Goal: Task Accomplishment & Management: Manage account settings

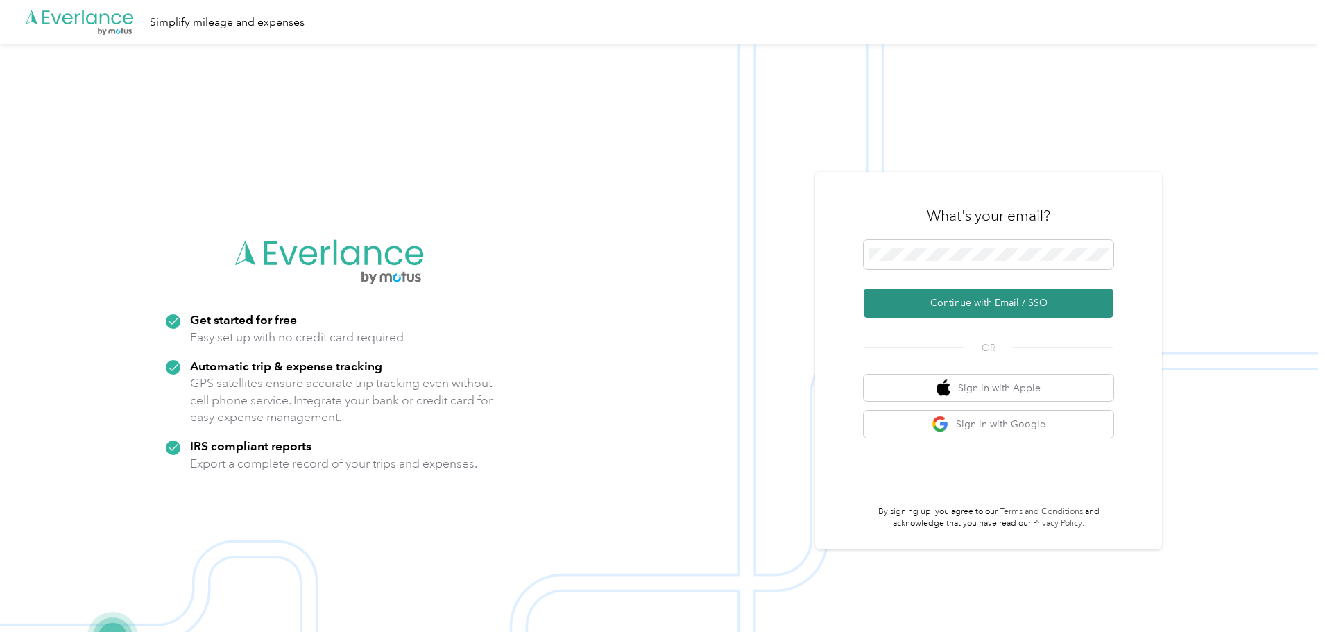
click at [956, 307] on button "Continue with Email / SSO" at bounding box center [988, 302] width 250 height 29
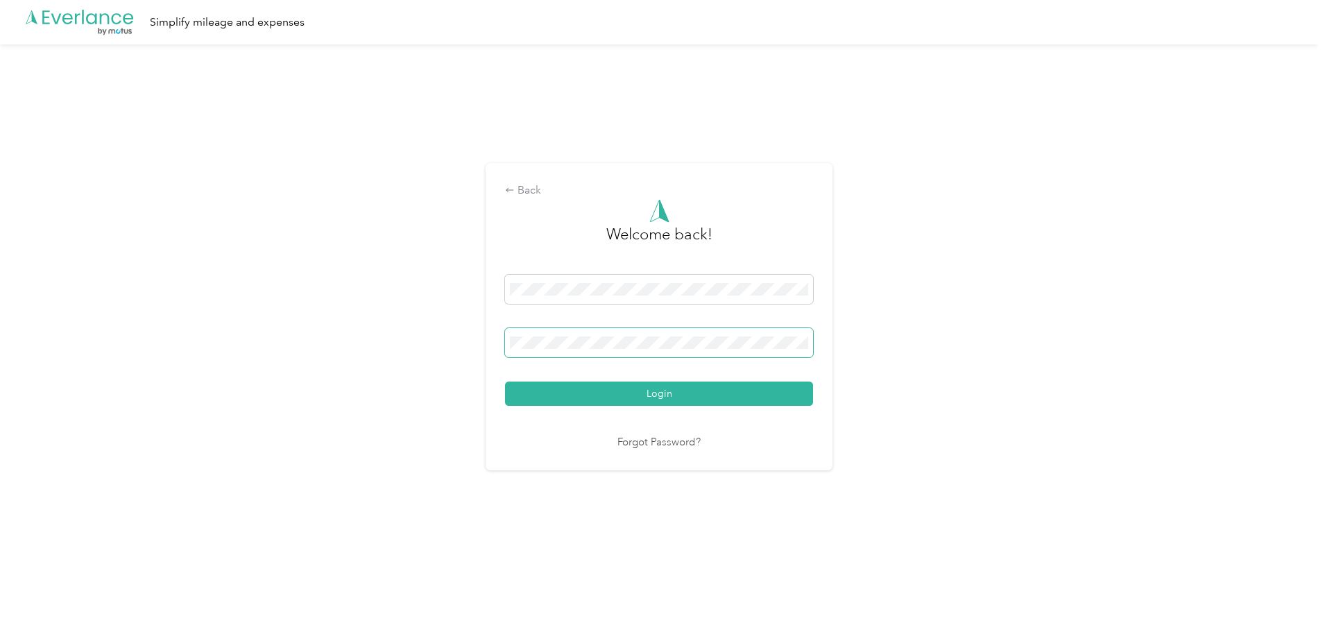
drag, startPoint x: 592, startPoint y: 326, endPoint x: 588, endPoint y: 336, distance: 10.3
click at [589, 328] on div "Login" at bounding box center [659, 340] width 308 height 131
click at [588, 354] on span at bounding box center [659, 342] width 308 height 29
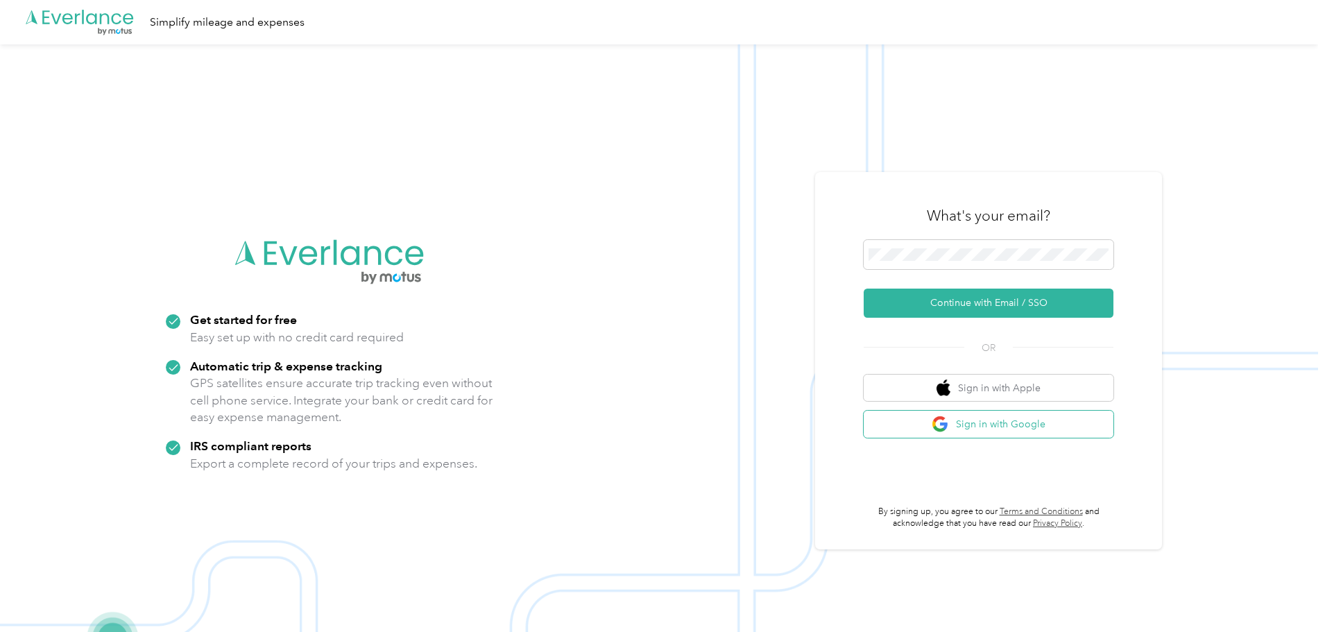
click at [1030, 428] on button "Sign in with Google" at bounding box center [988, 424] width 250 height 27
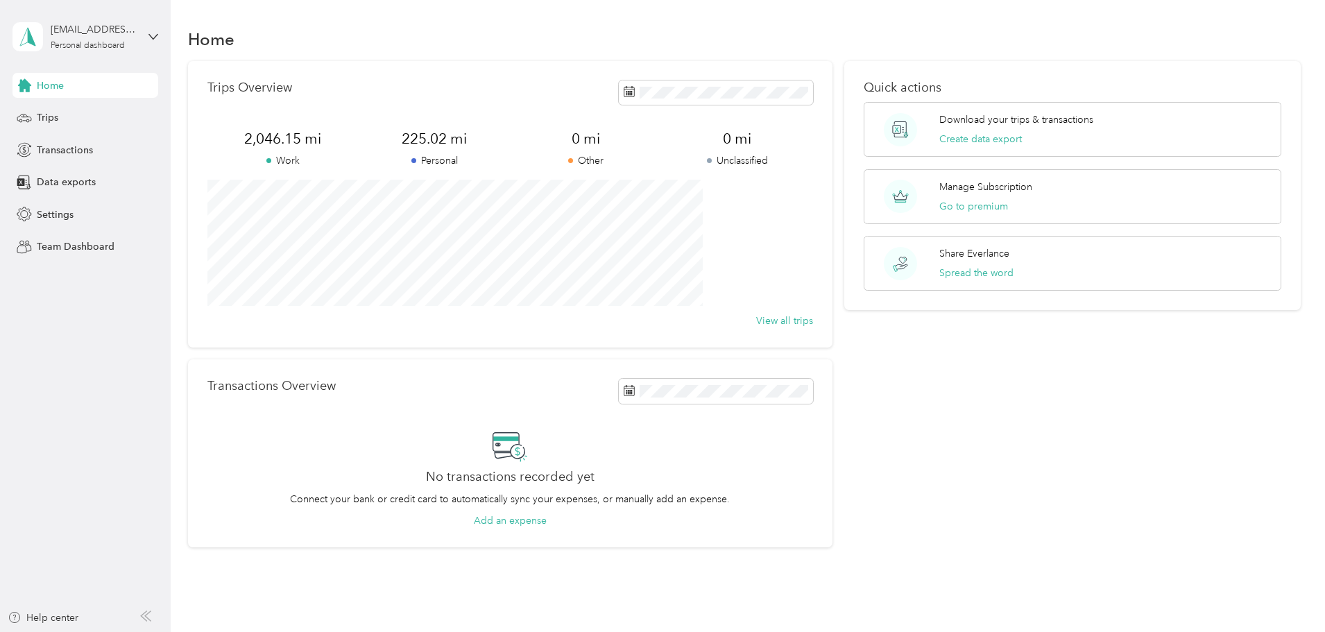
click at [859, 435] on div "Quick actions Download your trips & transactions Create data export Manage Subs…" at bounding box center [1072, 304] width 456 height 487
click at [951, 128] on div "Download your trips & transactions Create data export" at bounding box center [1016, 129] width 154 height 34
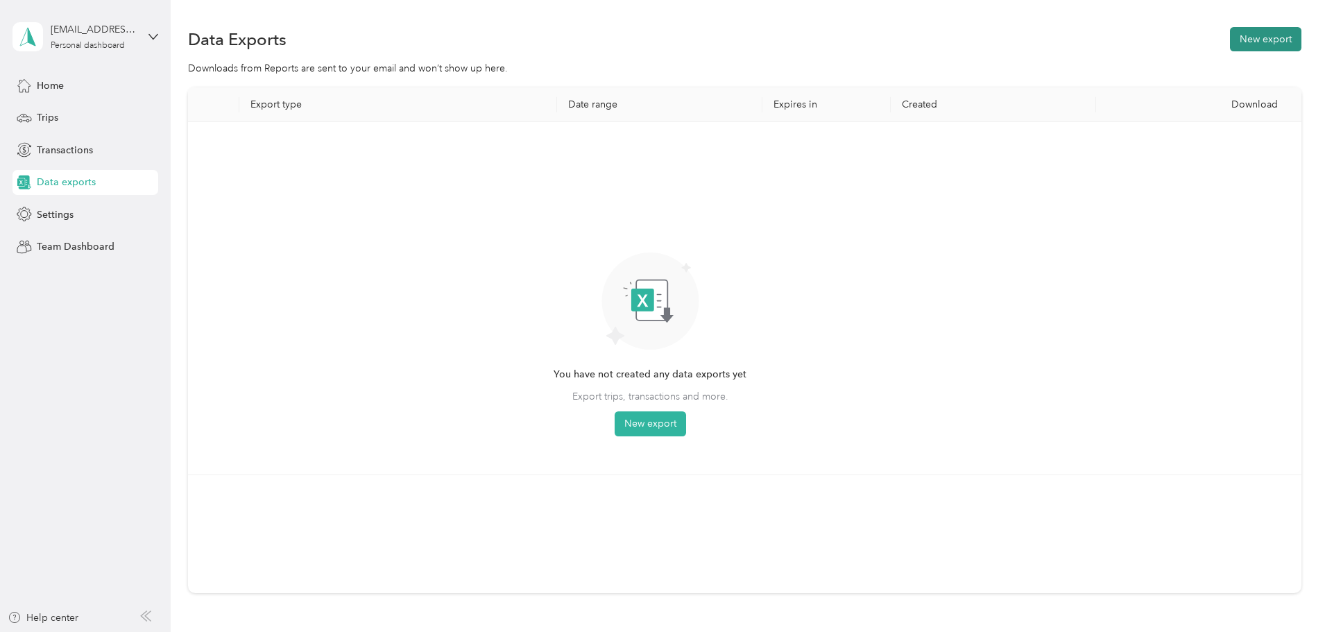
click at [1230, 40] on button "New export" at bounding box center [1265, 39] width 71 height 24
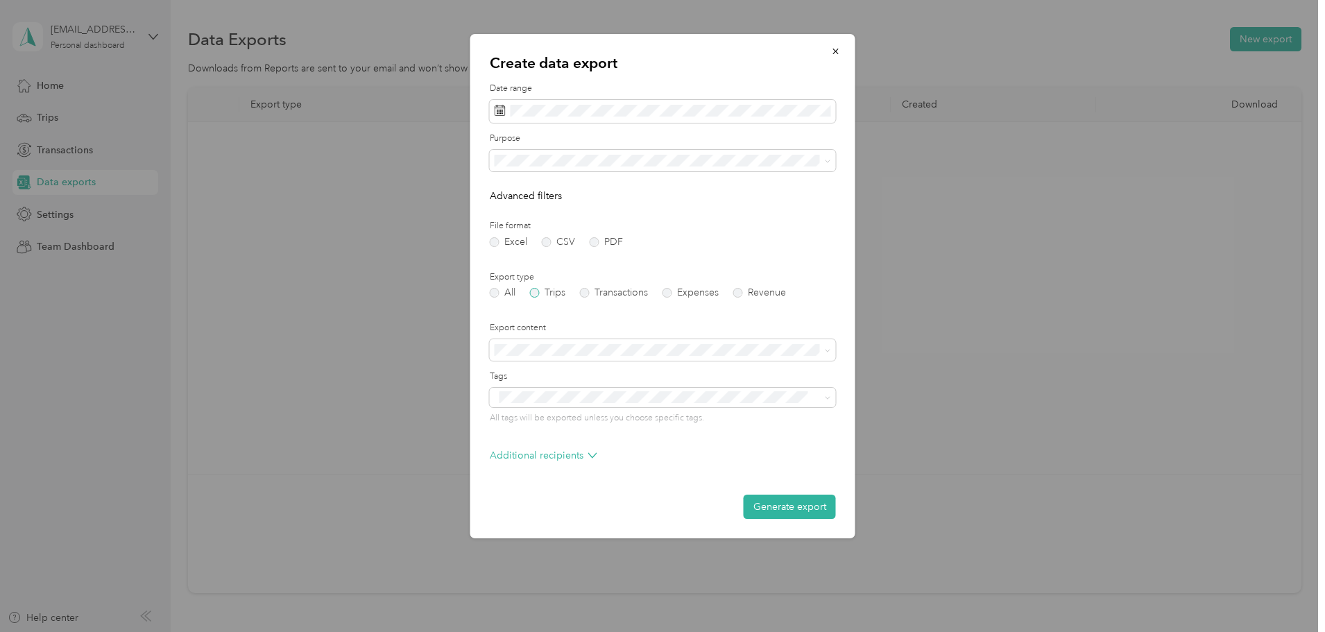
click at [537, 295] on label "Trips" at bounding box center [547, 293] width 35 height 10
click at [507, 298] on label "All" at bounding box center [503, 293] width 26 height 10
click at [574, 451] on p "Additional recipients" at bounding box center [543, 455] width 107 height 15
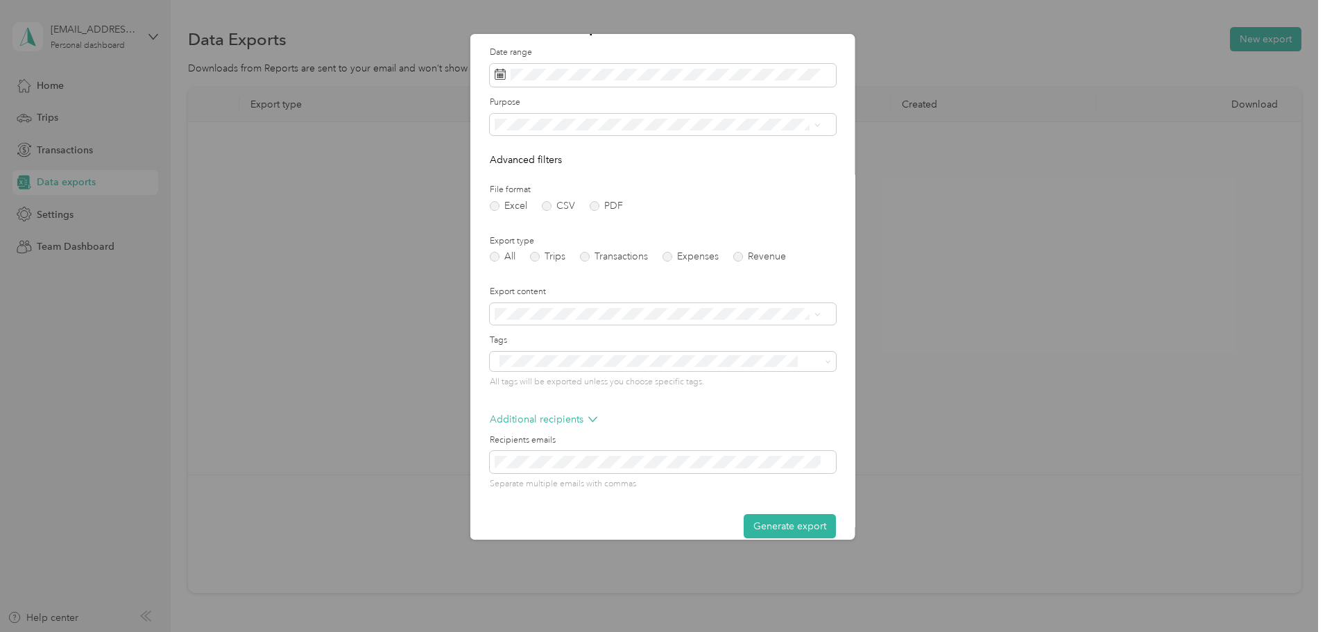
scroll to position [54, 0]
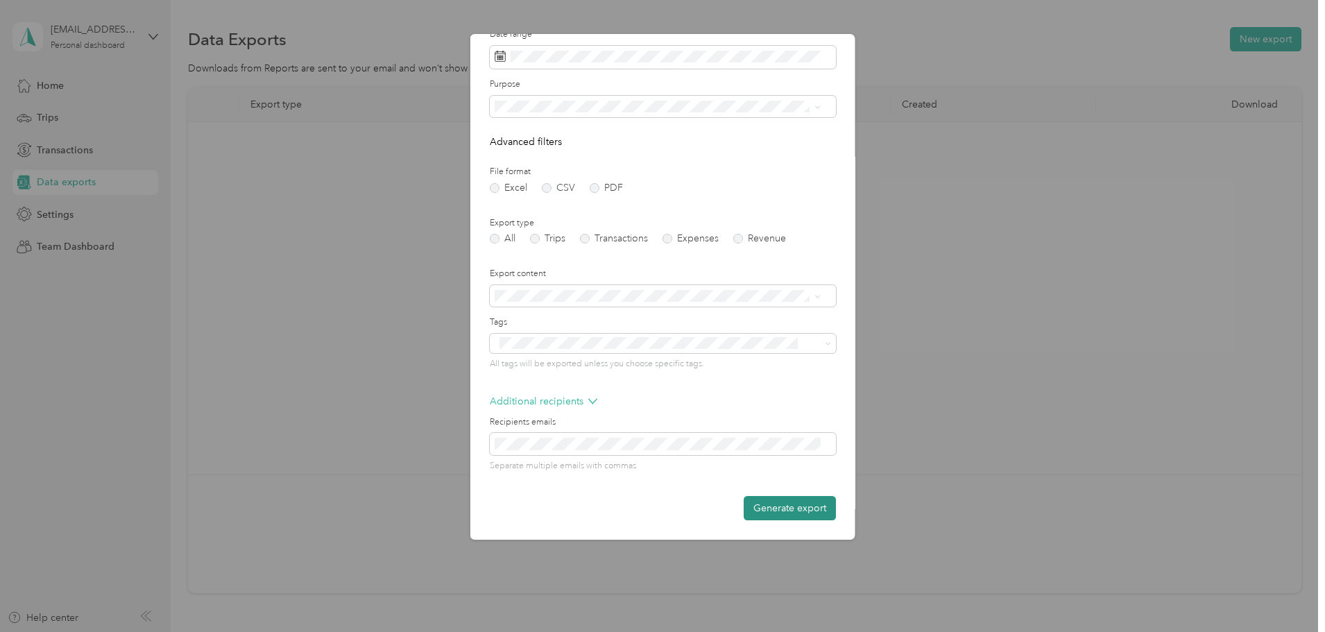
click at [775, 506] on button "Generate export" at bounding box center [789, 508] width 92 height 24
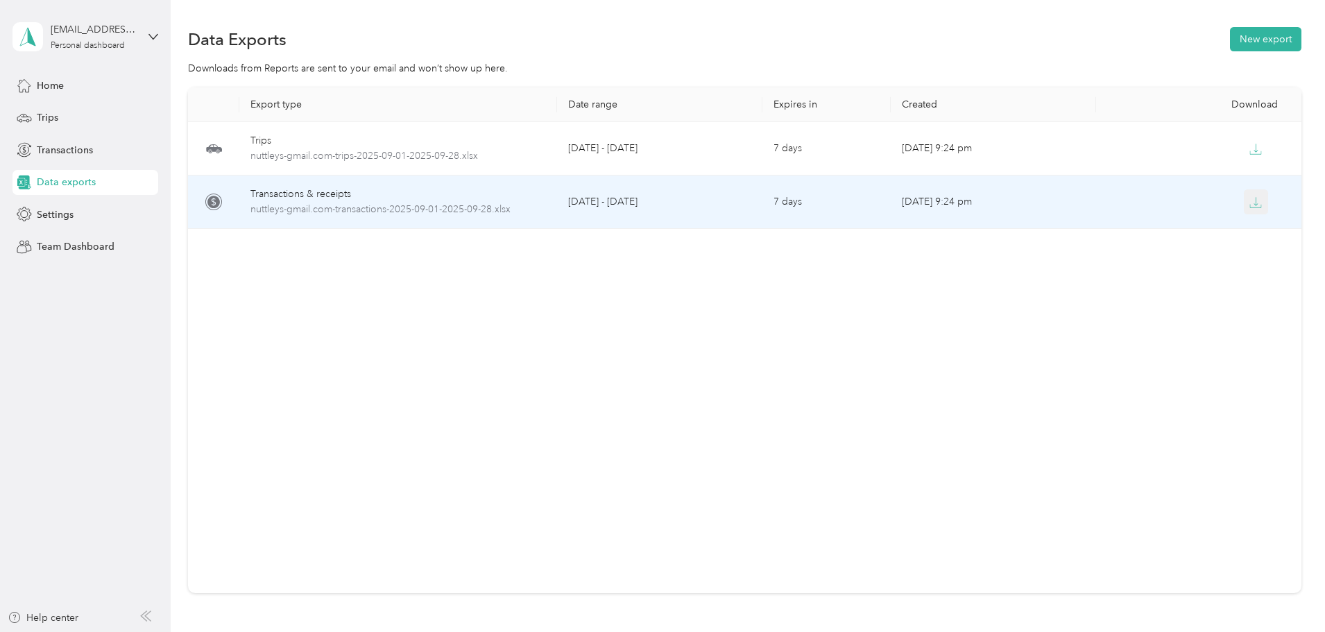
click at [1243, 203] on button "button" at bounding box center [1255, 201] width 25 height 25
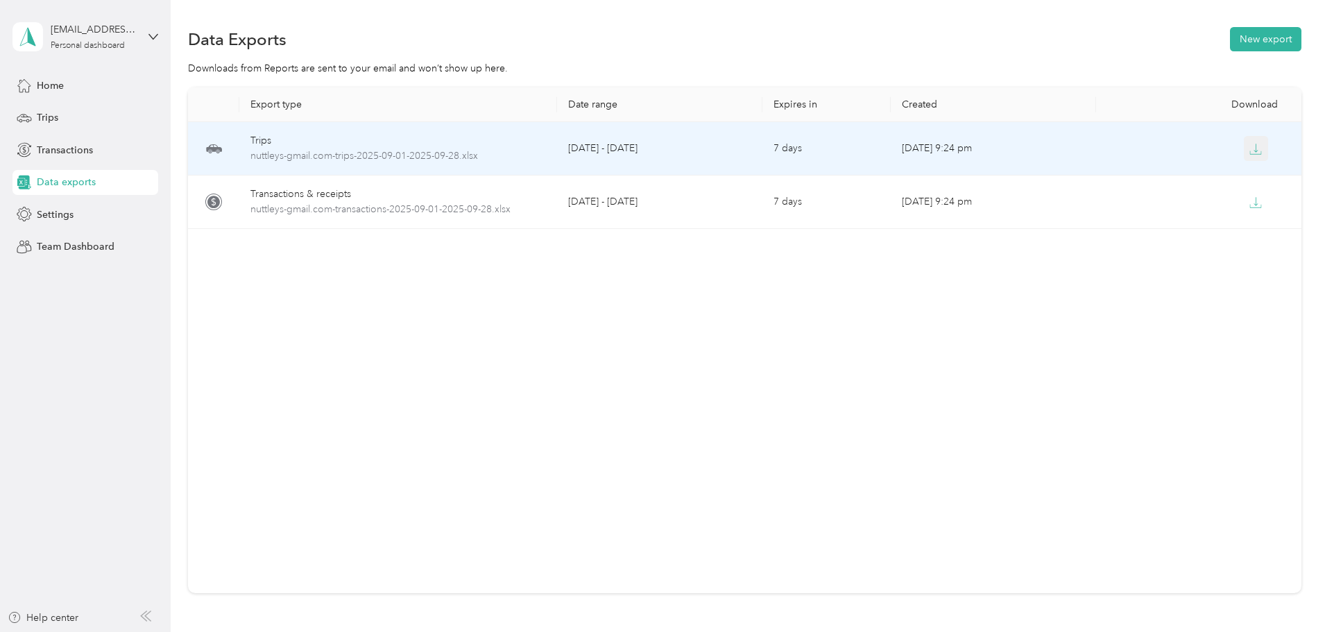
click at [1249, 155] on icon "button" at bounding box center [1255, 149] width 12 height 12
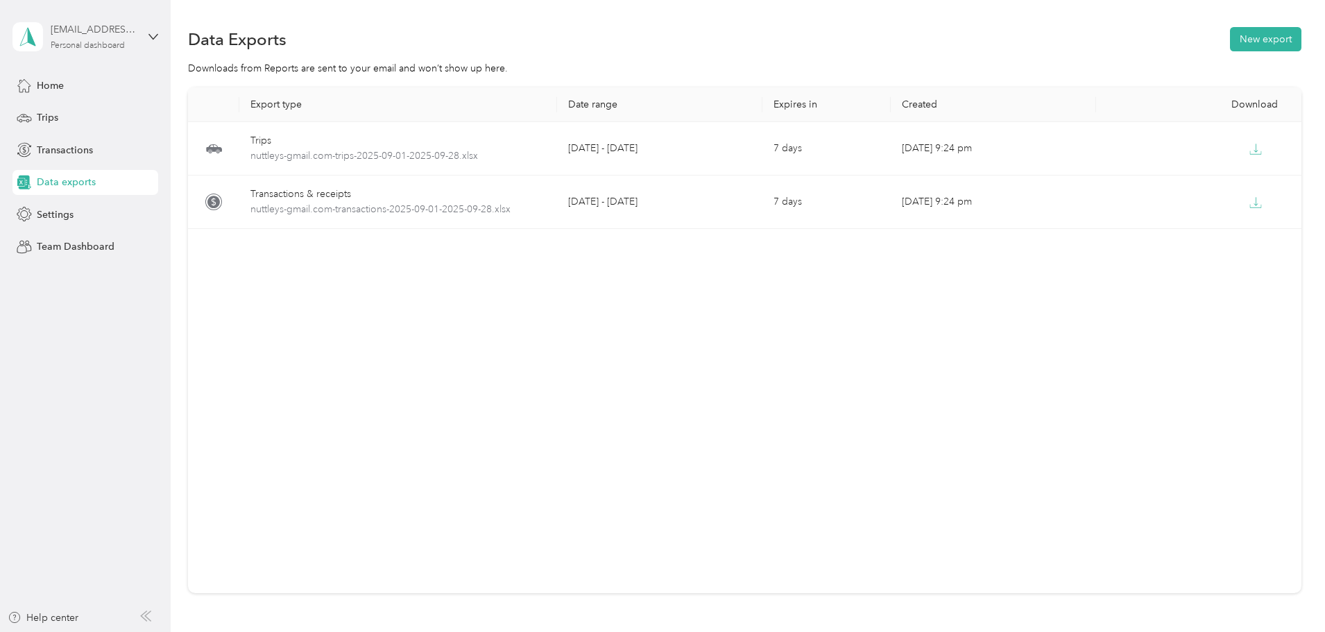
click at [70, 35] on div "[EMAIL_ADDRESS][DOMAIN_NAME]" at bounding box center [94, 29] width 87 height 15
click at [51, 119] on div "Log out" at bounding box center [158, 114] width 273 height 24
